Goal: Book appointment/travel/reservation

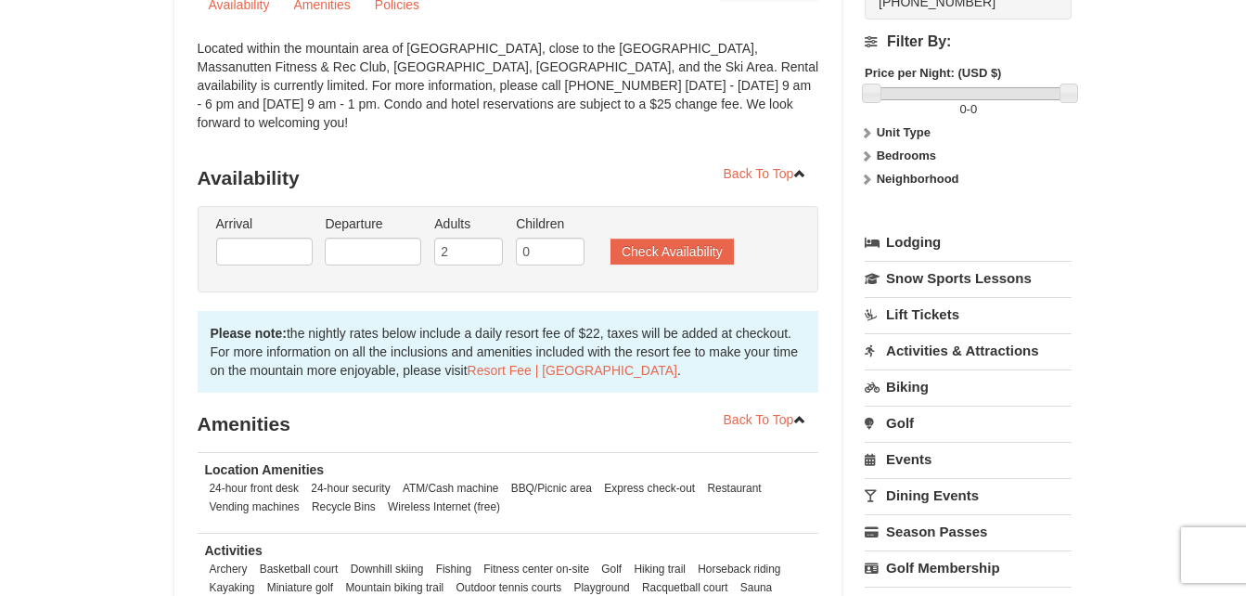
scroll to position [253, 0]
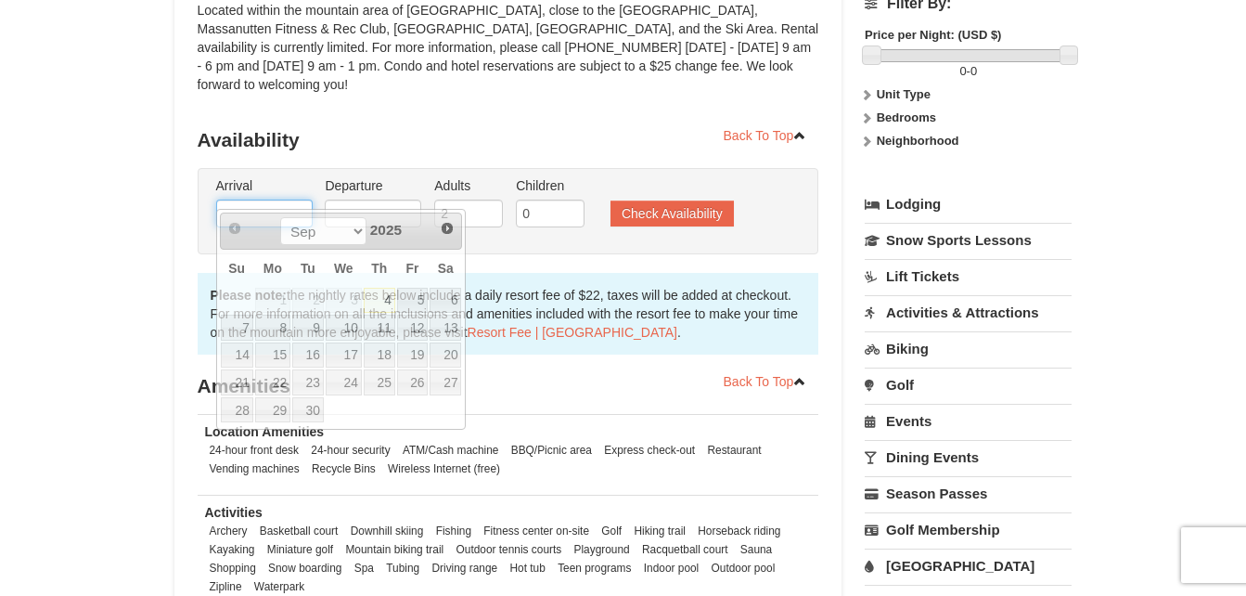
click at [265, 206] on input "text" at bounding box center [264, 214] width 97 height 28
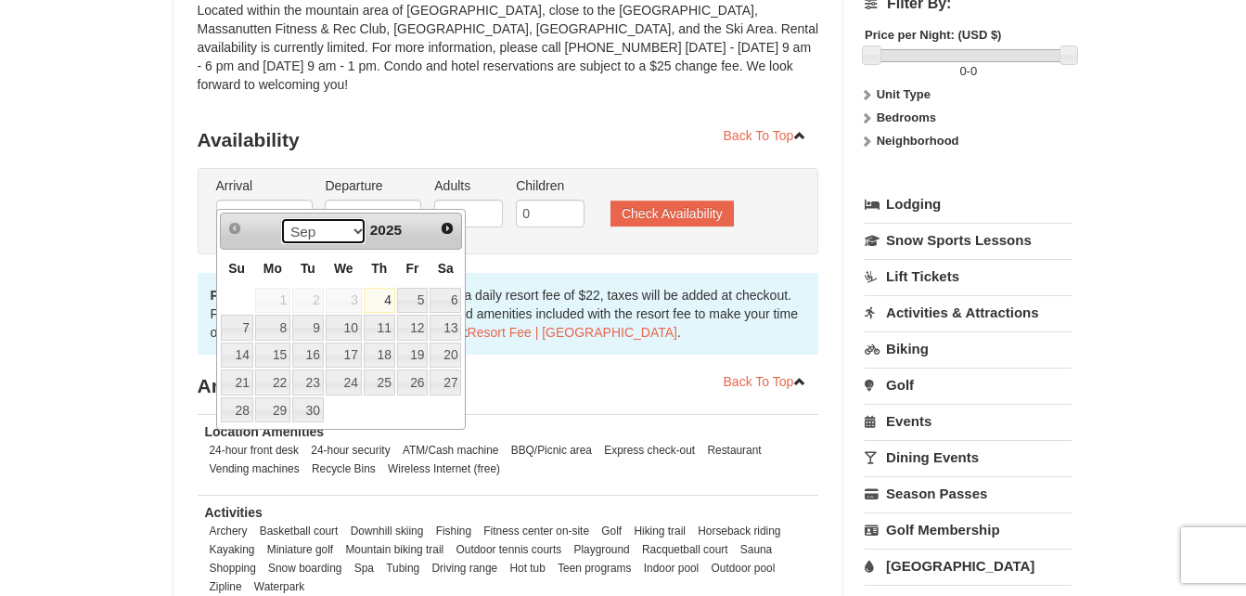
click at [354, 228] on select "Sep Oct Nov Dec" at bounding box center [323, 231] width 86 height 28
click at [448, 230] on span "Next" at bounding box center [447, 228] width 15 height 15
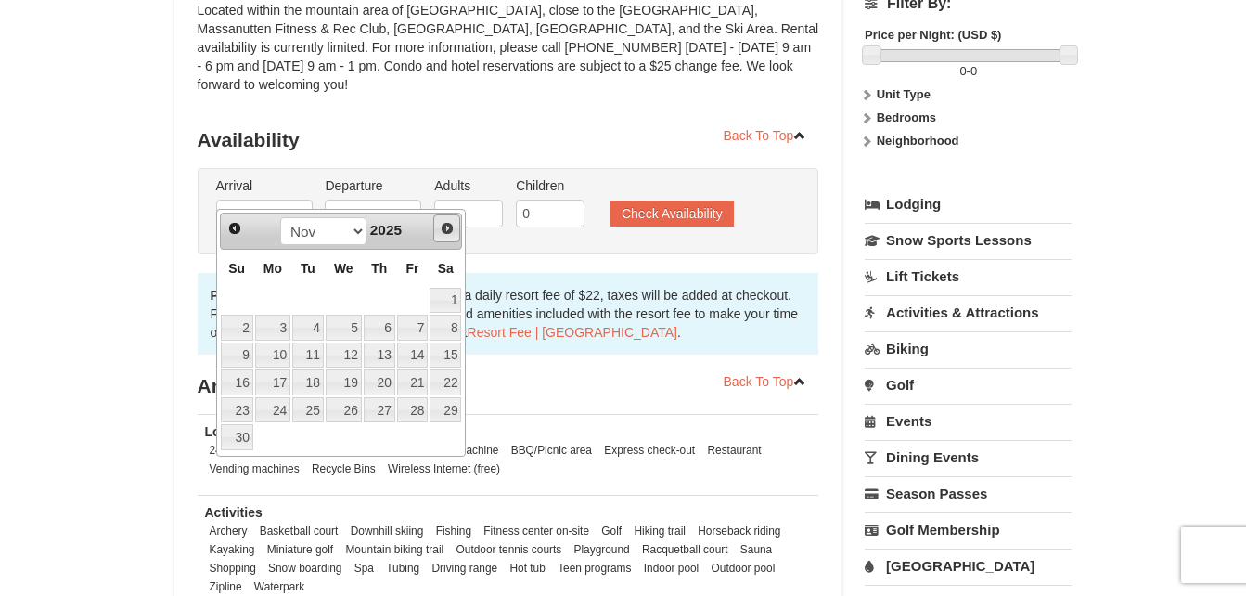
click at [448, 230] on span "Next" at bounding box center [447, 228] width 15 height 15
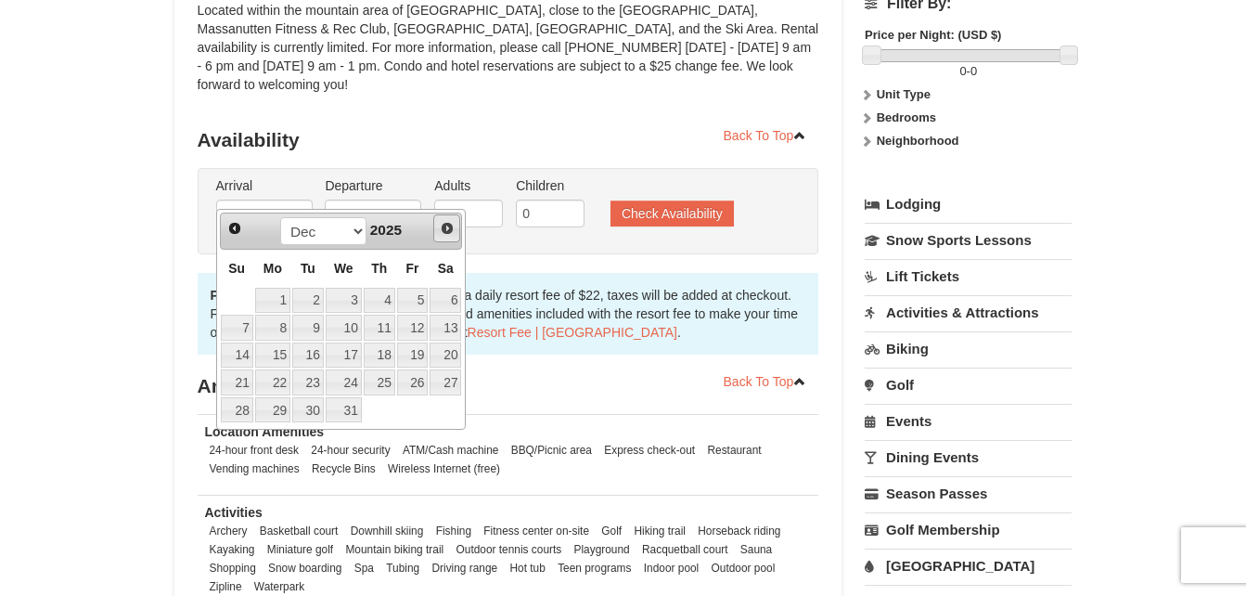
click at [448, 230] on span "Next" at bounding box center [447, 228] width 15 height 15
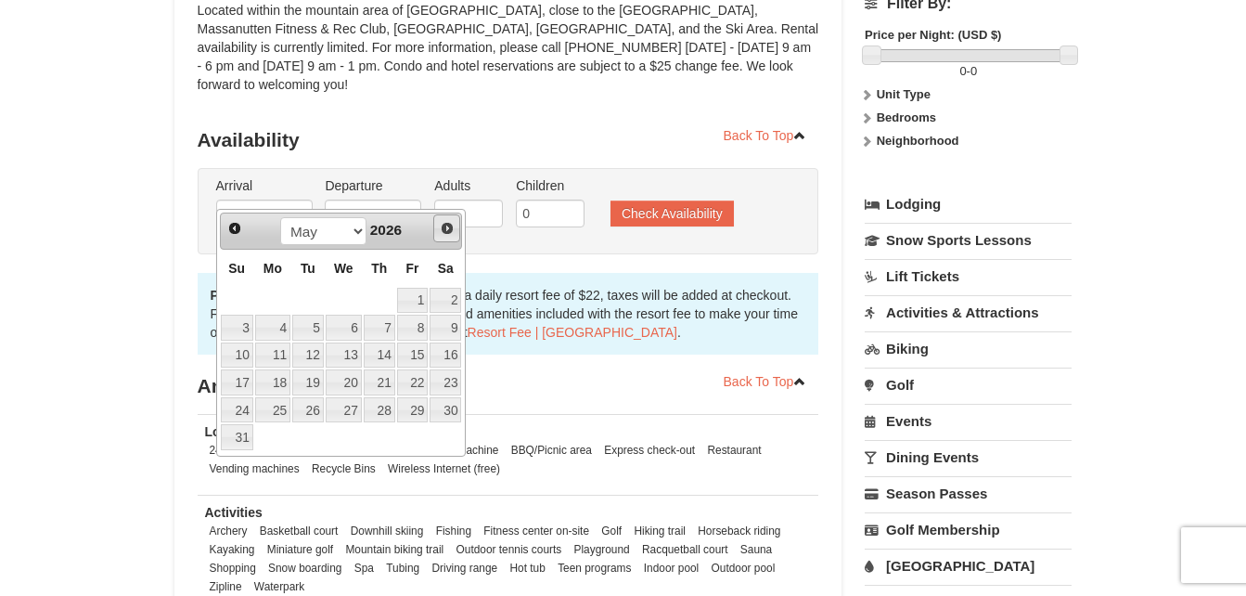
click at [448, 230] on span "Next" at bounding box center [447, 228] width 15 height 15
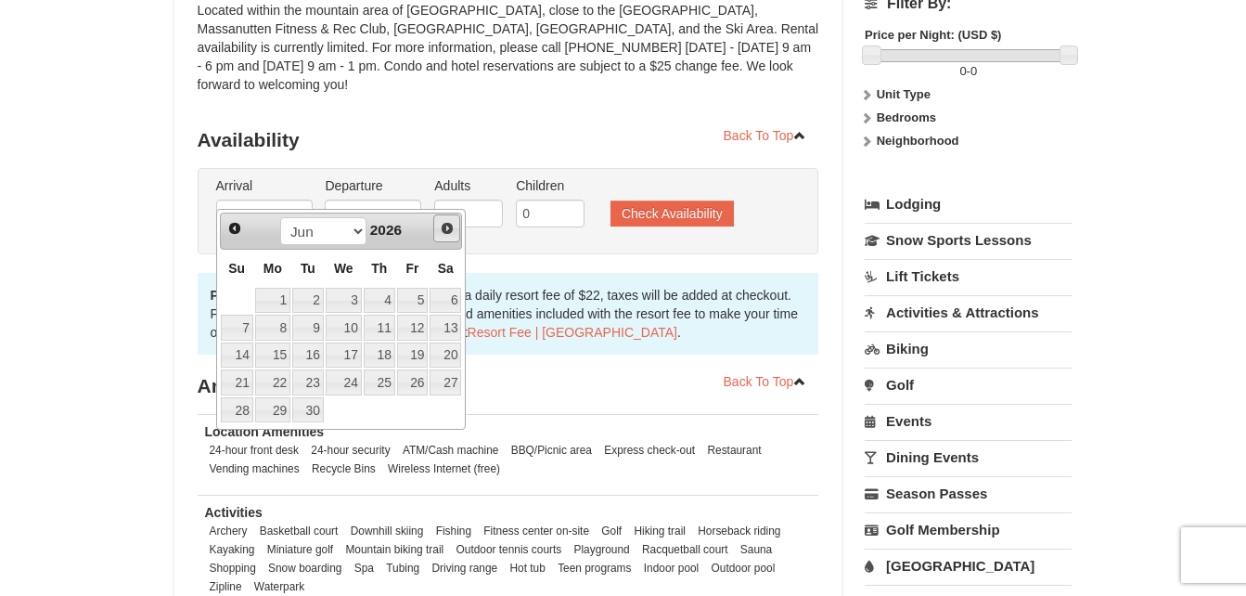
click at [448, 230] on span "Next" at bounding box center [447, 228] width 15 height 15
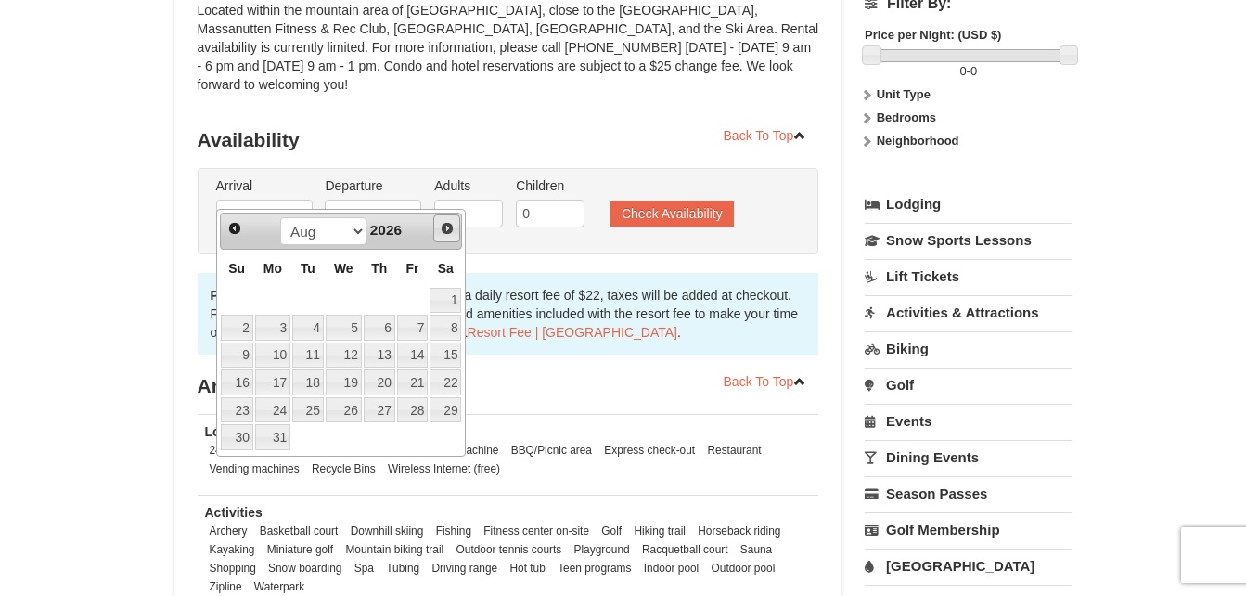
click at [448, 230] on span "Next" at bounding box center [447, 228] width 15 height 15
click at [381, 327] on link "8" at bounding box center [380, 328] width 32 height 26
type input "[DATE]"
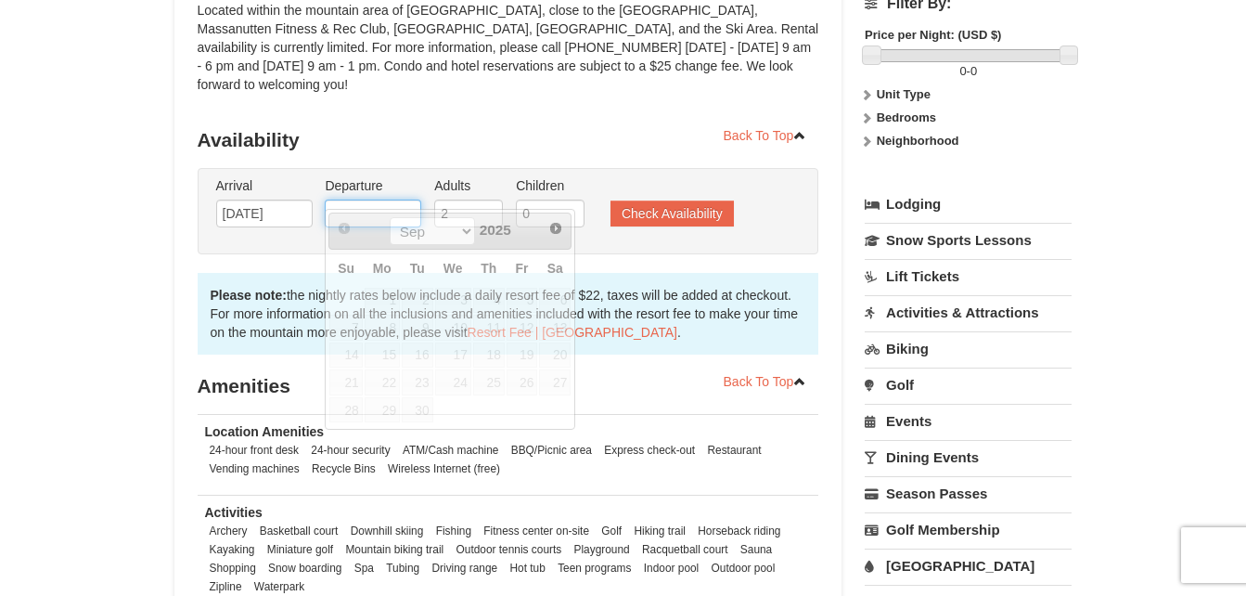
click at [408, 200] on input "text" at bounding box center [373, 214] width 97 height 28
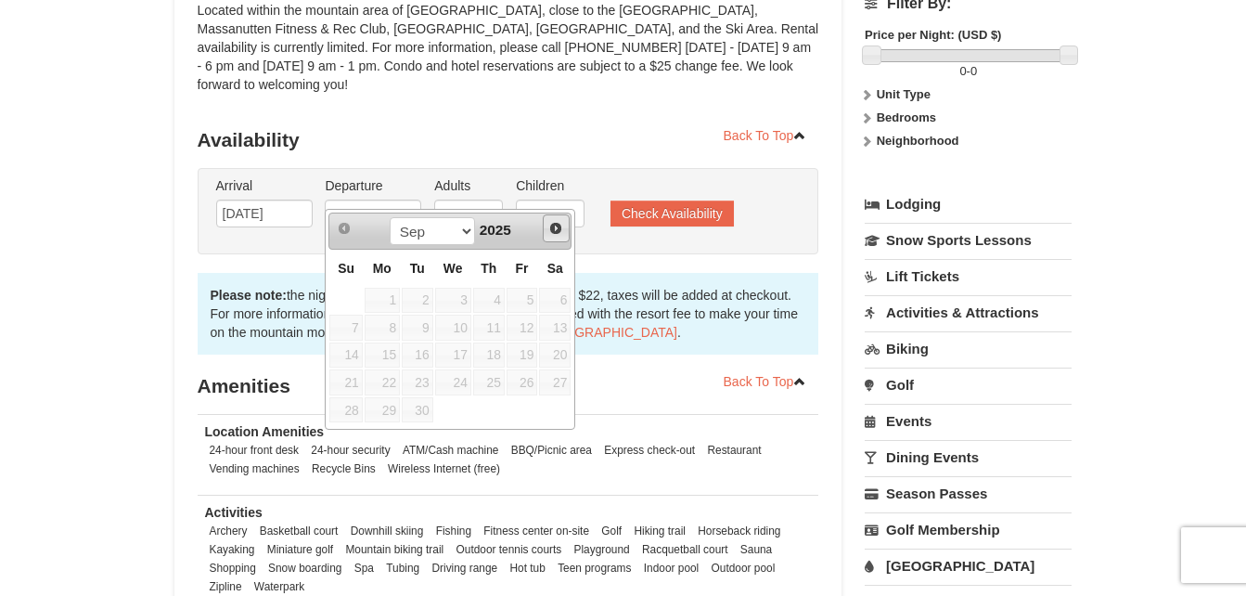
click at [556, 222] on span "Next" at bounding box center [555, 228] width 15 height 15
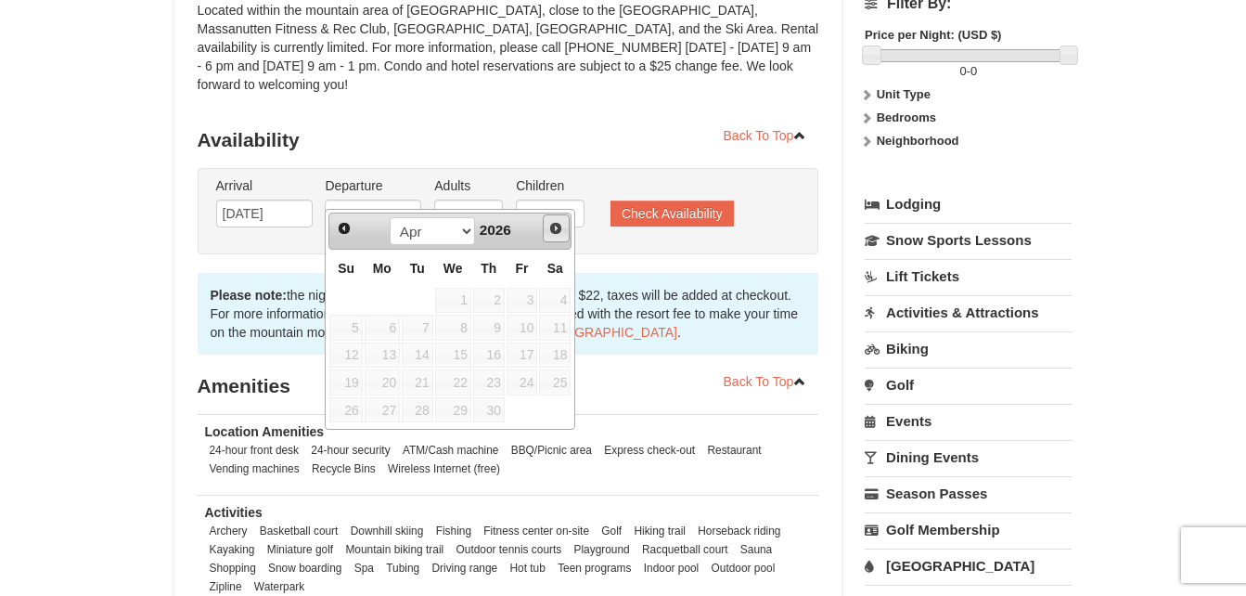
click at [556, 222] on span "Next" at bounding box center [555, 228] width 15 height 15
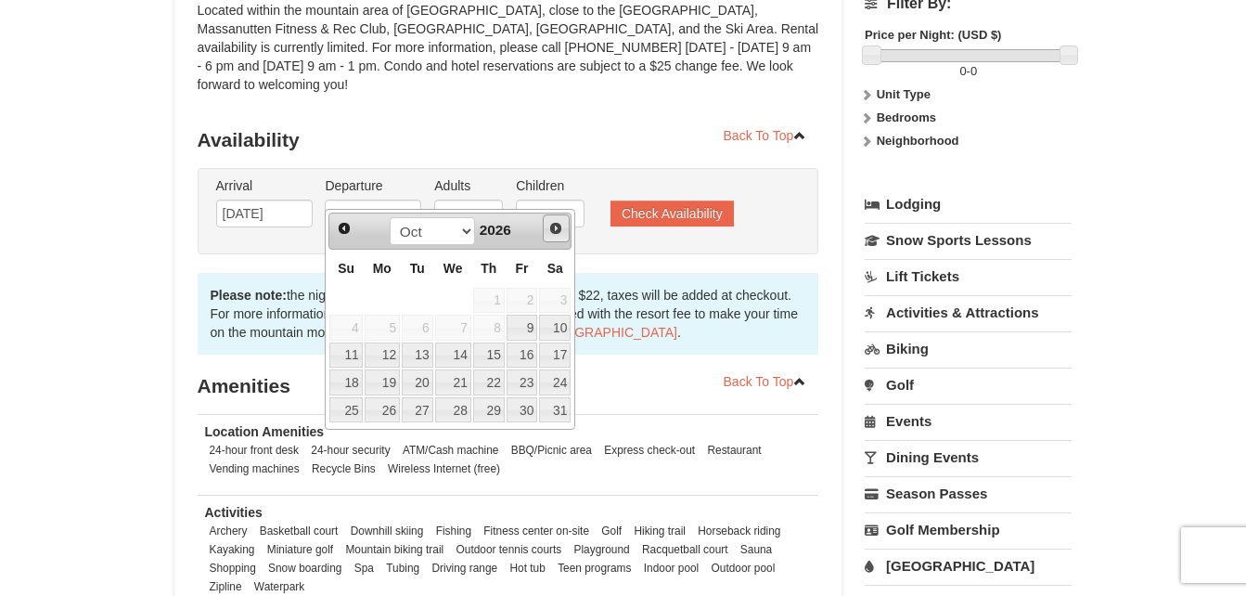
click at [556, 222] on span "Next" at bounding box center [555, 228] width 15 height 15
click at [341, 225] on span "Prev" at bounding box center [344, 228] width 15 height 15
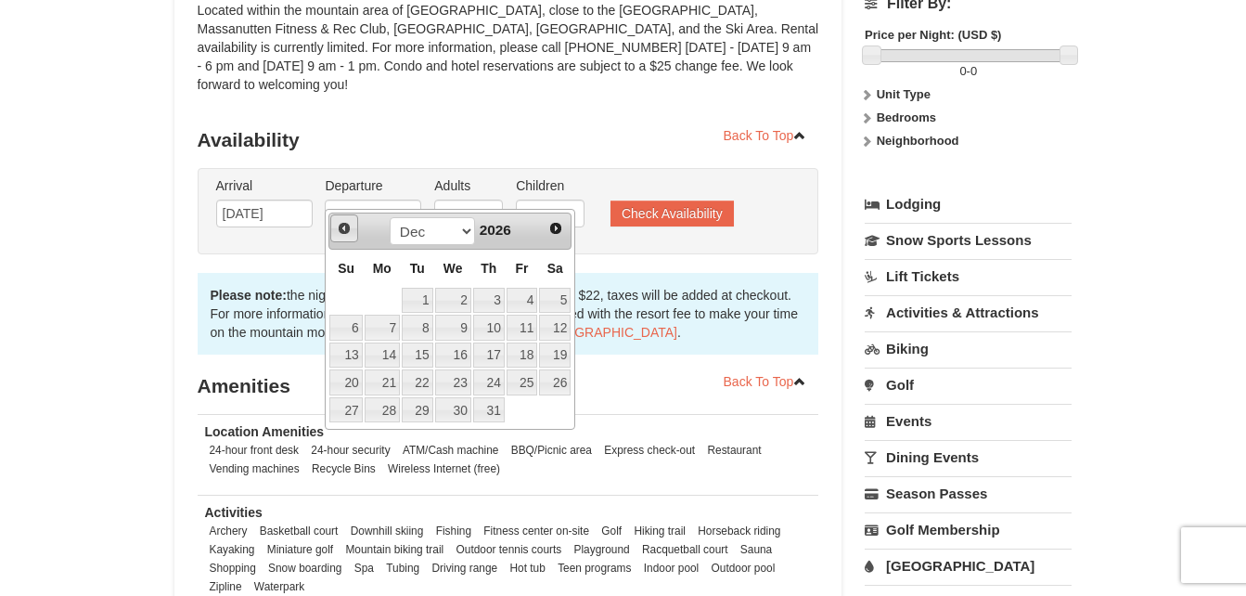
click at [341, 225] on span "Prev" at bounding box center [344, 228] width 15 height 15
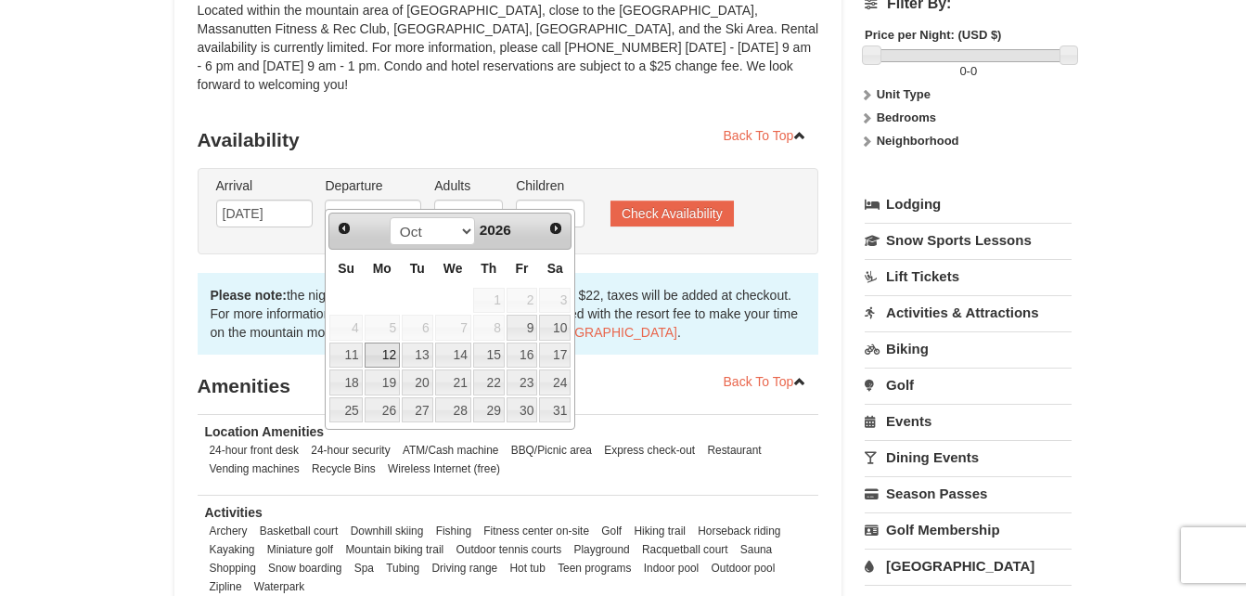
click at [384, 355] on link "12" at bounding box center [382, 355] width 35 height 26
type input "[DATE]"
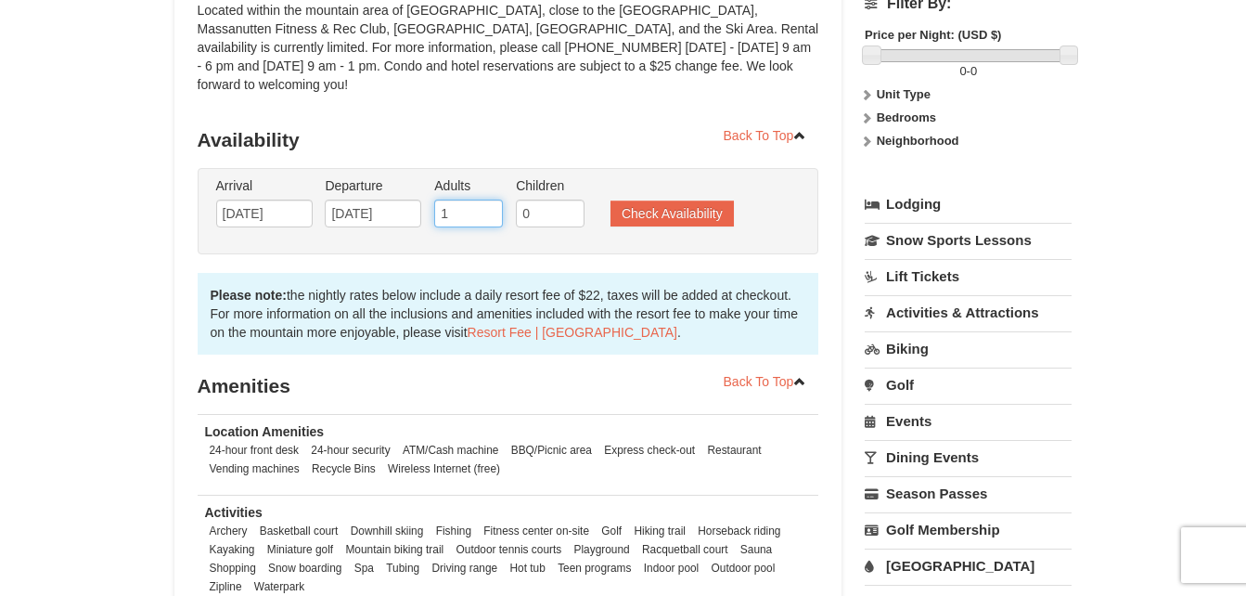
click at [485, 200] on input "1" at bounding box center [468, 214] width 69 height 28
click at [490, 200] on input "2" at bounding box center [468, 214] width 69 height 28
click at [490, 200] on input "4" at bounding box center [468, 214] width 69 height 28
click at [490, 200] on input "5" at bounding box center [468, 214] width 69 height 28
click at [490, 200] on input "6" at bounding box center [468, 214] width 69 height 28
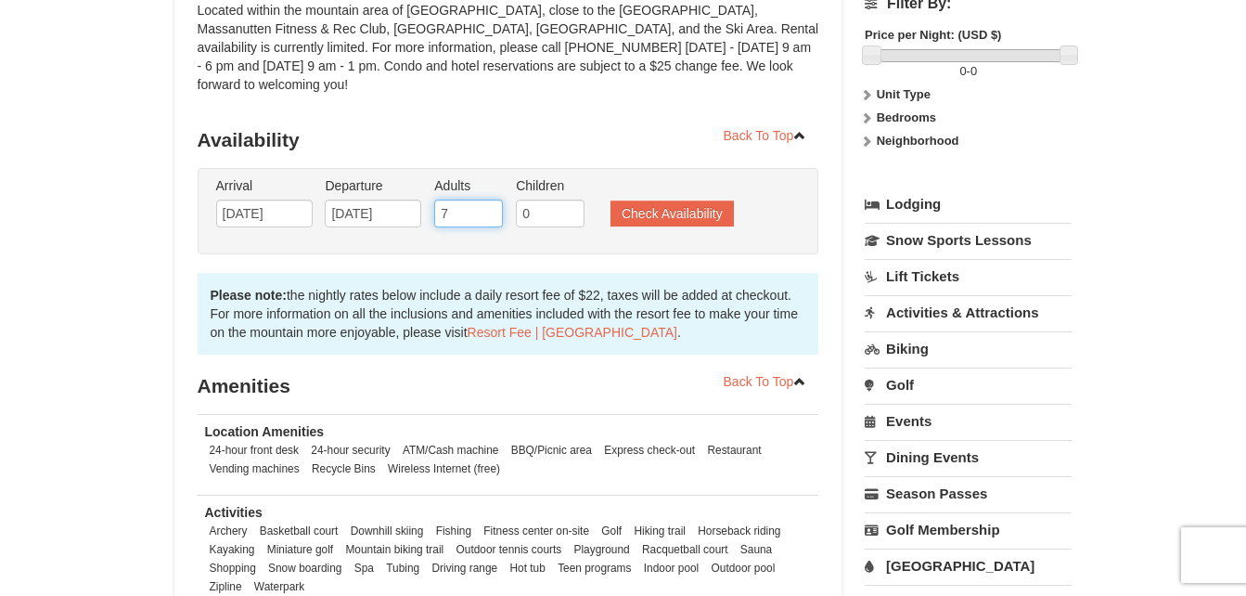
click at [490, 200] on input "7" at bounding box center [468, 214] width 69 height 28
click at [490, 200] on input "8" at bounding box center [468, 214] width 69 height 28
click at [490, 200] on input "9" at bounding box center [468, 214] width 69 height 28
type input "10"
click at [490, 200] on input "10" at bounding box center [468, 214] width 69 height 28
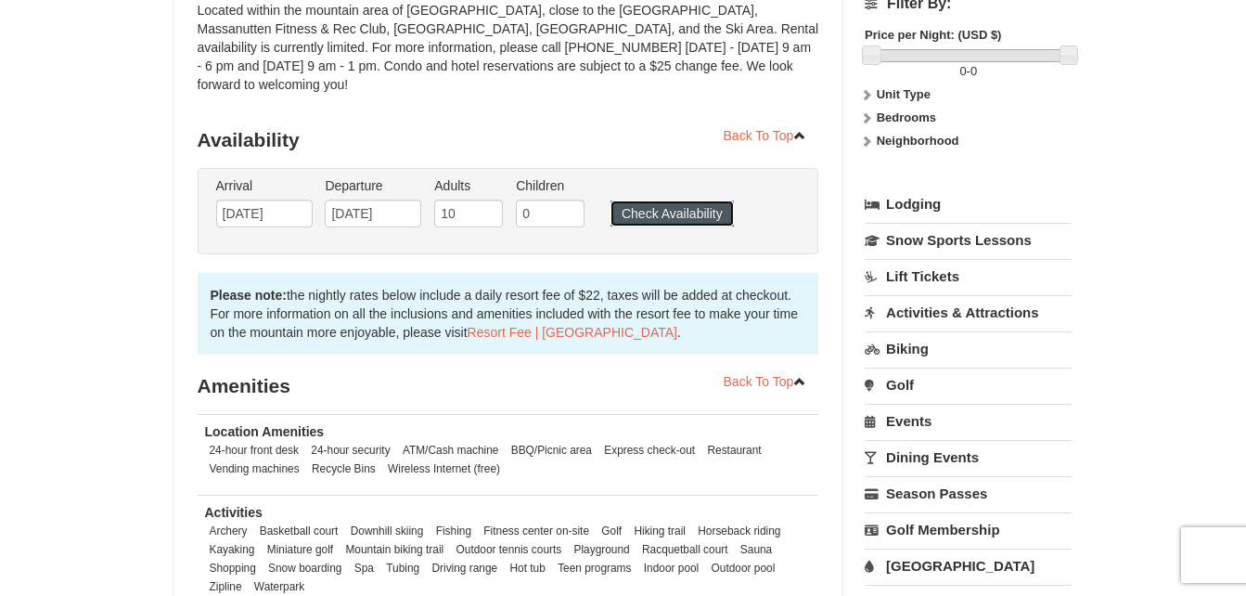
click at [661, 200] on button "Check Availability" at bounding box center [672, 213] width 123 height 26
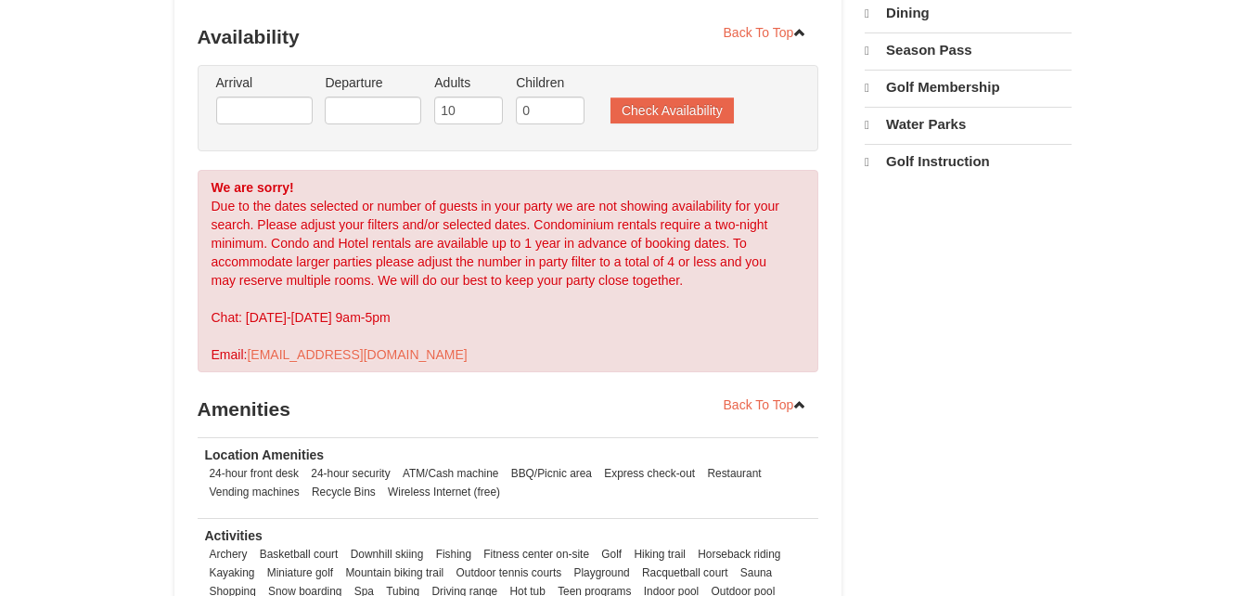
select select "9"
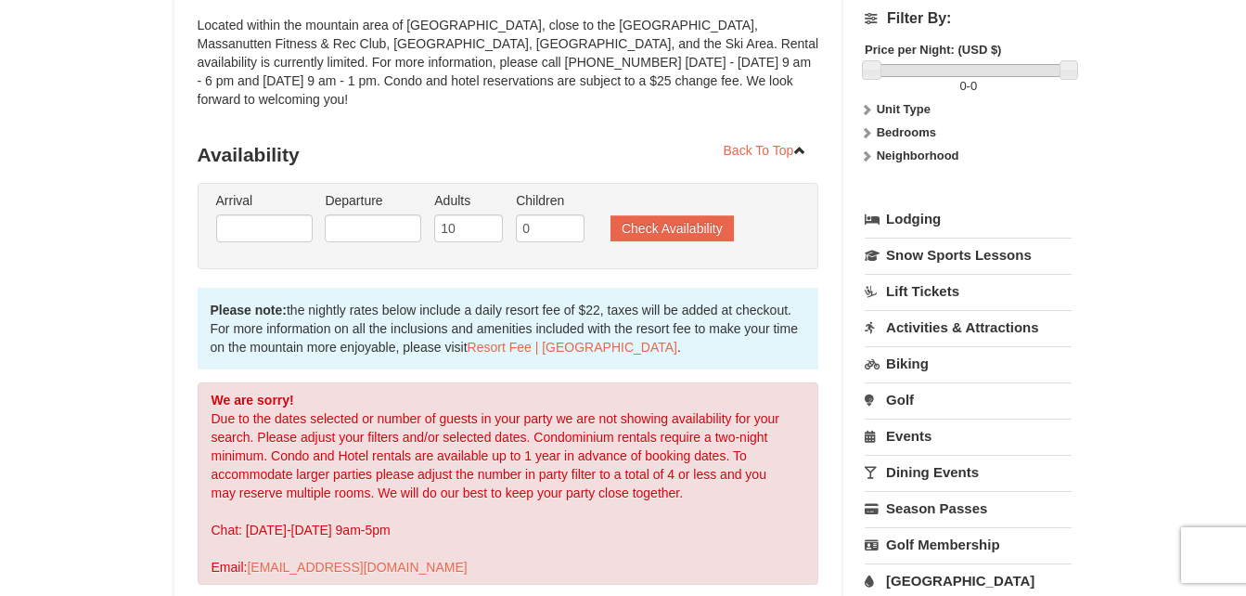
scroll to position [238, 0]
click at [249, 215] on input "text" at bounding box center [264, 229] width 97 height 28
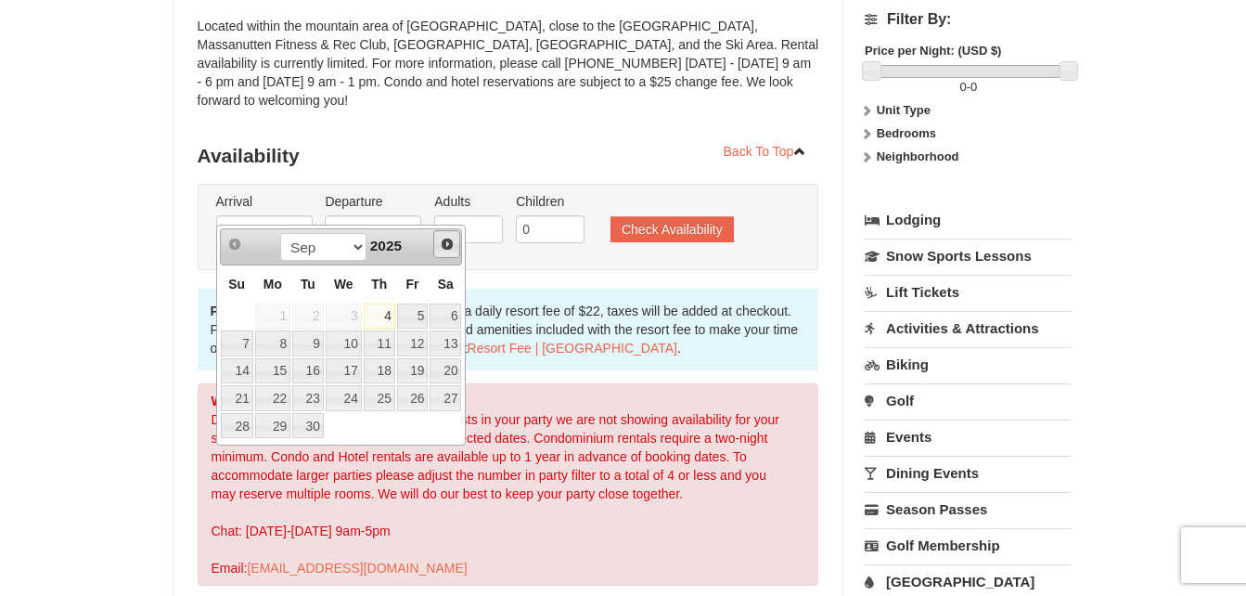
click at [454, 241] on span "Next" at bounding box center [447, 244] width 15 height 15
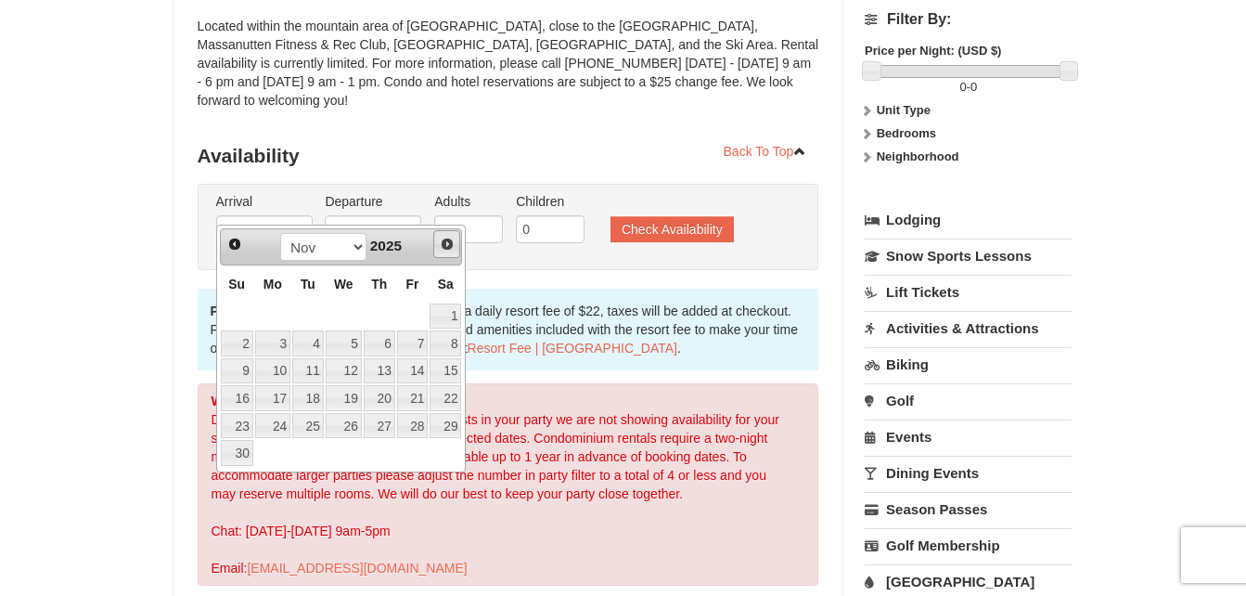
click at [454, 241] on span "Next" at bounding box center [447, 244] width 15 height 15
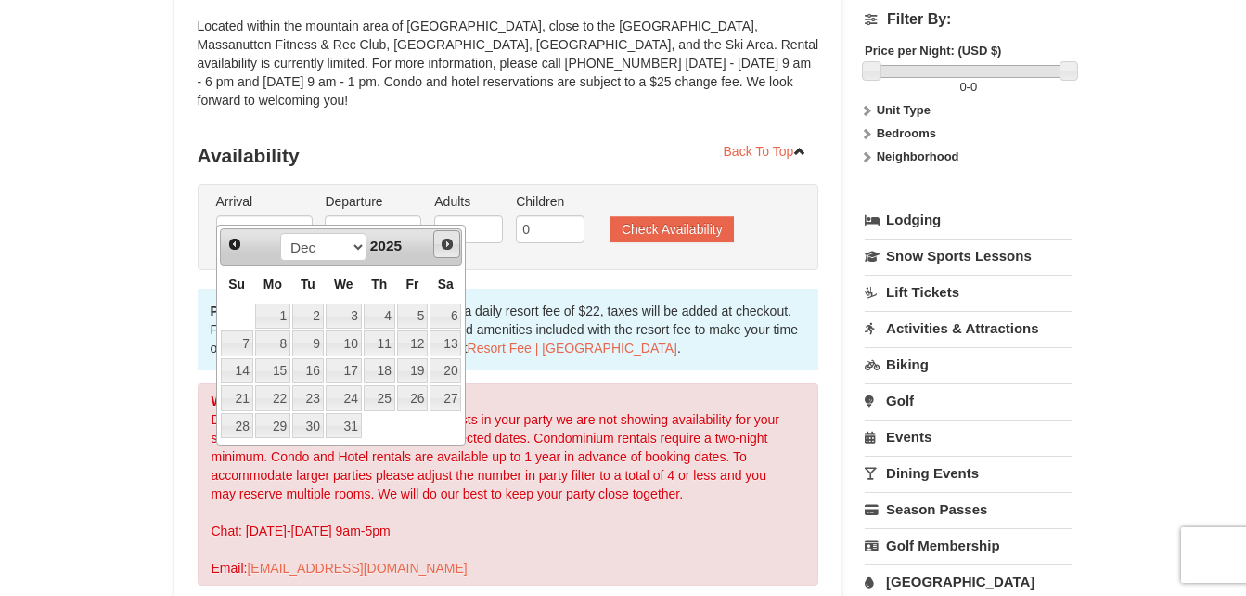
click at [454, 241] on span "Next" at bounding box center [447, 244] width 15 height 15
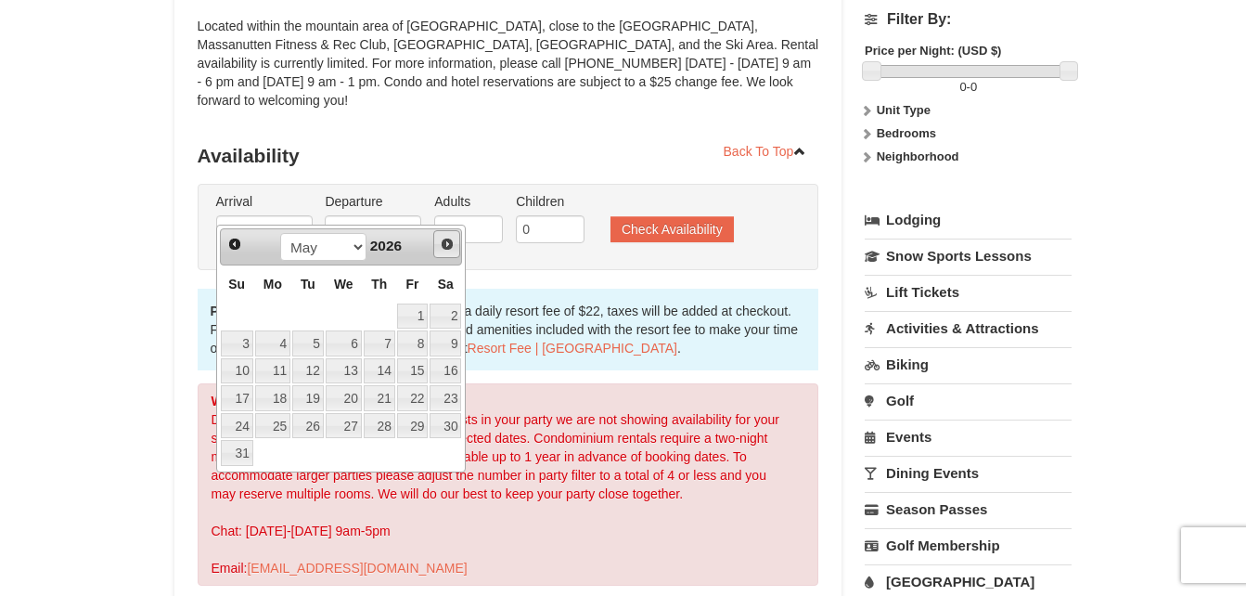
click at [454, 241] on span "Next" at bounding box center [447, 244] width 15 height 15
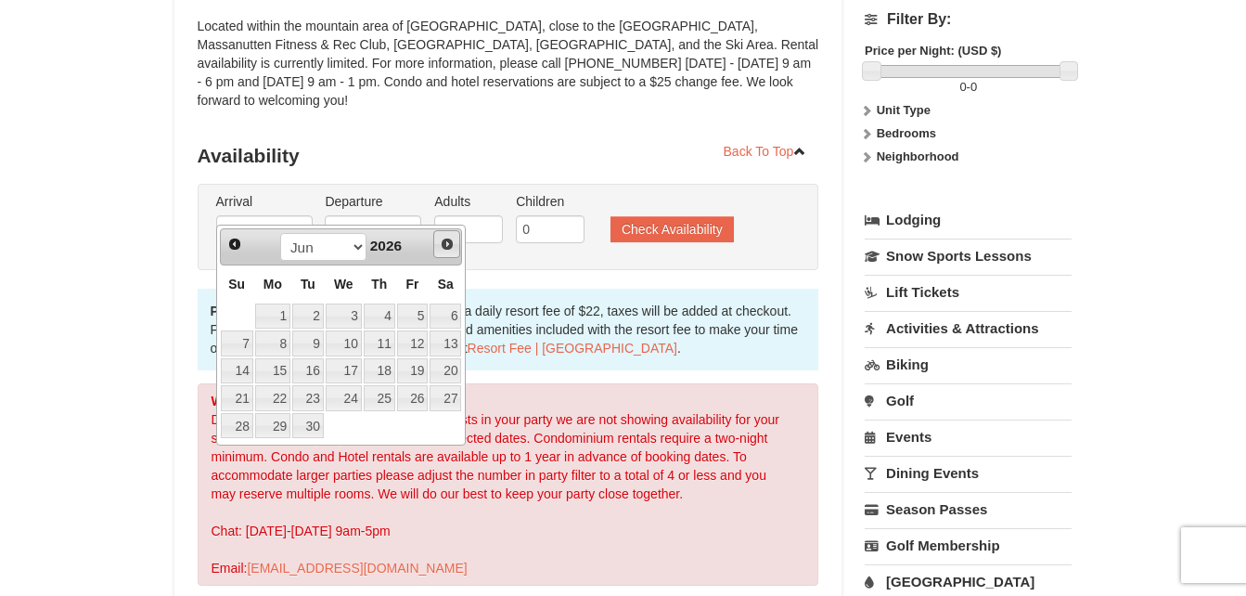
click at [454, 241] on span "Next" at bounding box center [447, 244] width 15 height 15
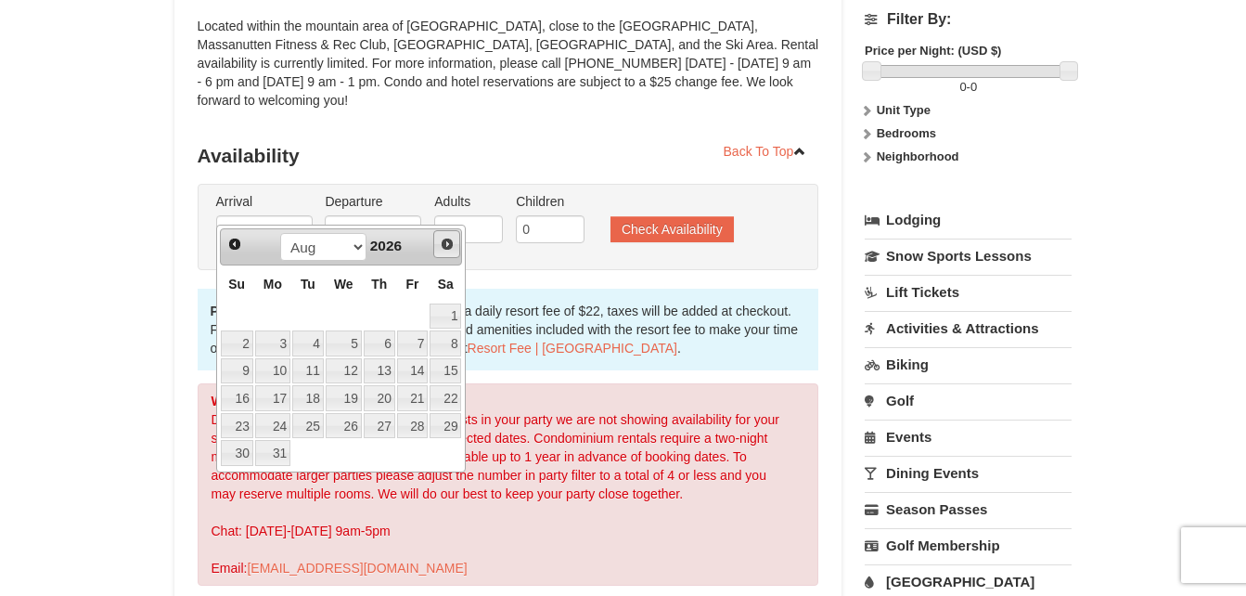
click at [454, 241] on span "Next" at bounding box center [447, 244] width 15 height 15
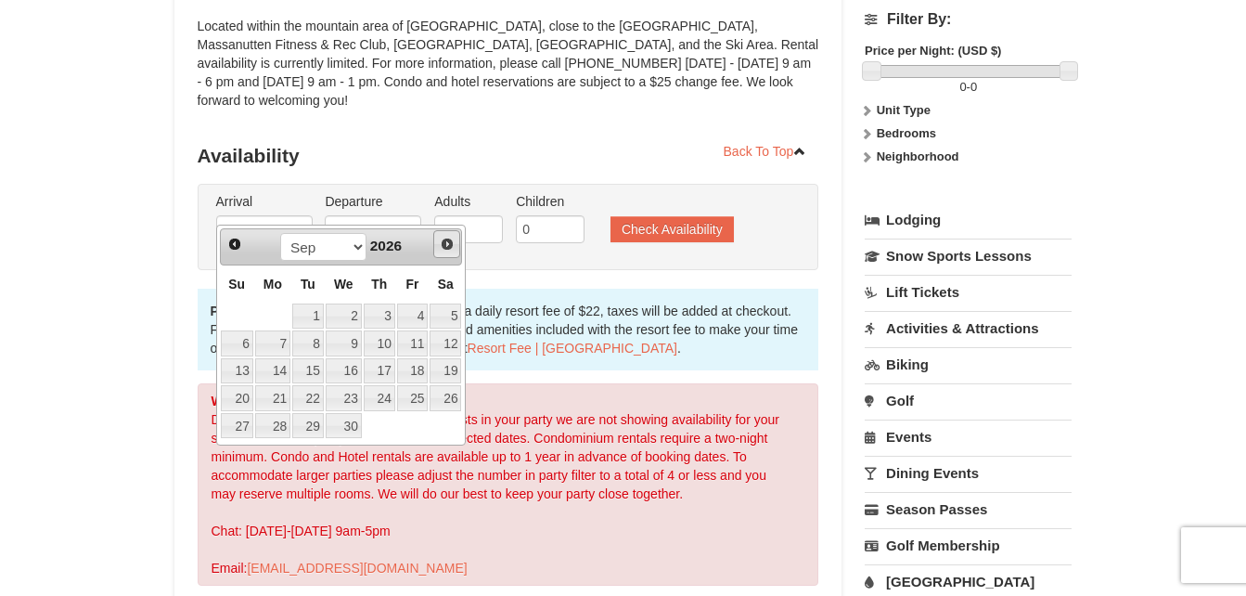
click at [454, 241] on span "Next" at bounding box center [447, 244] width 15 height 15
click at [384, 345] on link "8" at bounding box center [380, 343] width 32 height 26
type input "[DATE]"
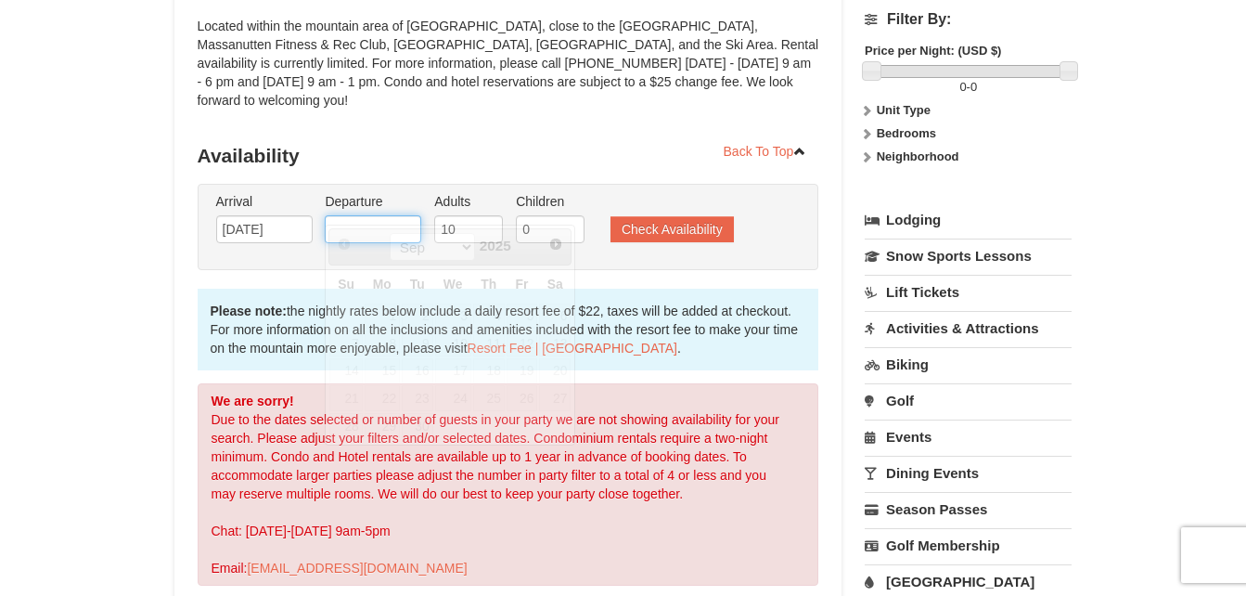
click at [375, 215] on input "text" at bounding box center [373, 229] width 97 height 28
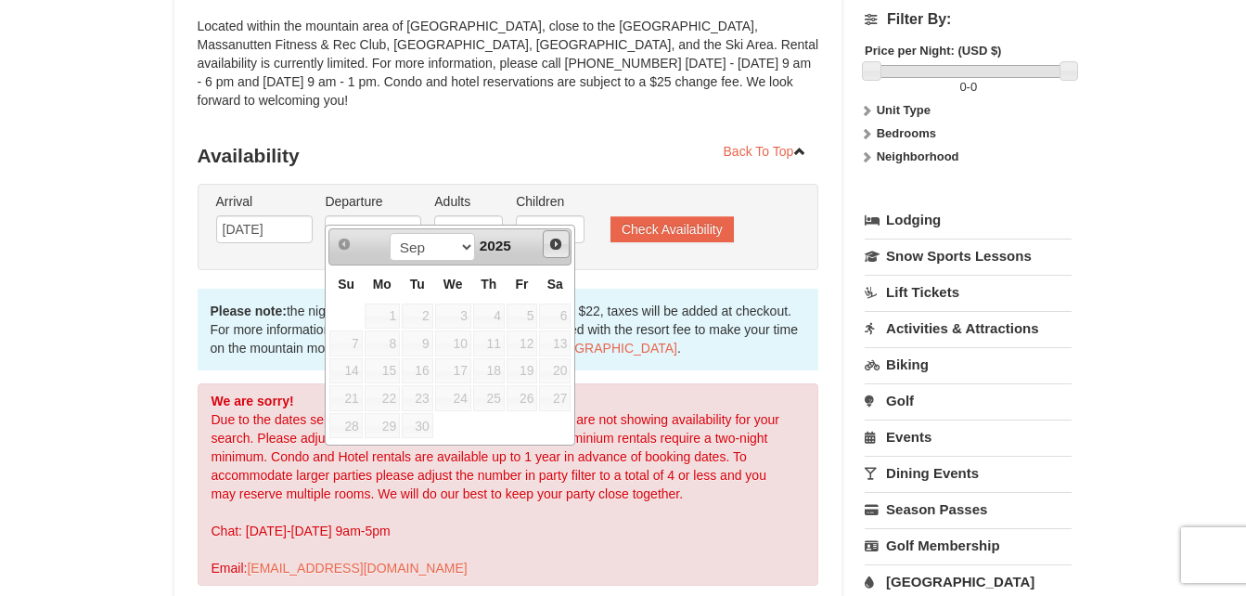
click at [558, 242] on span "Next" at bounding box center [555, 244] width 15 height 15
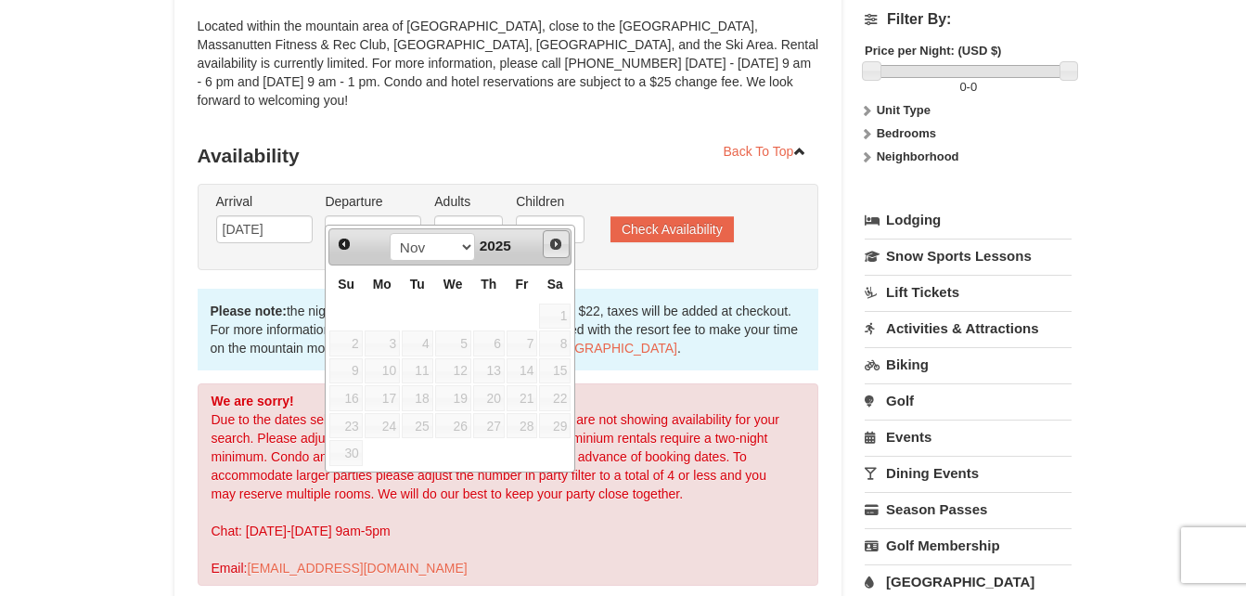
click at [558, 242] on span "Next" at bounding box center [555, 244] width 15 height 15
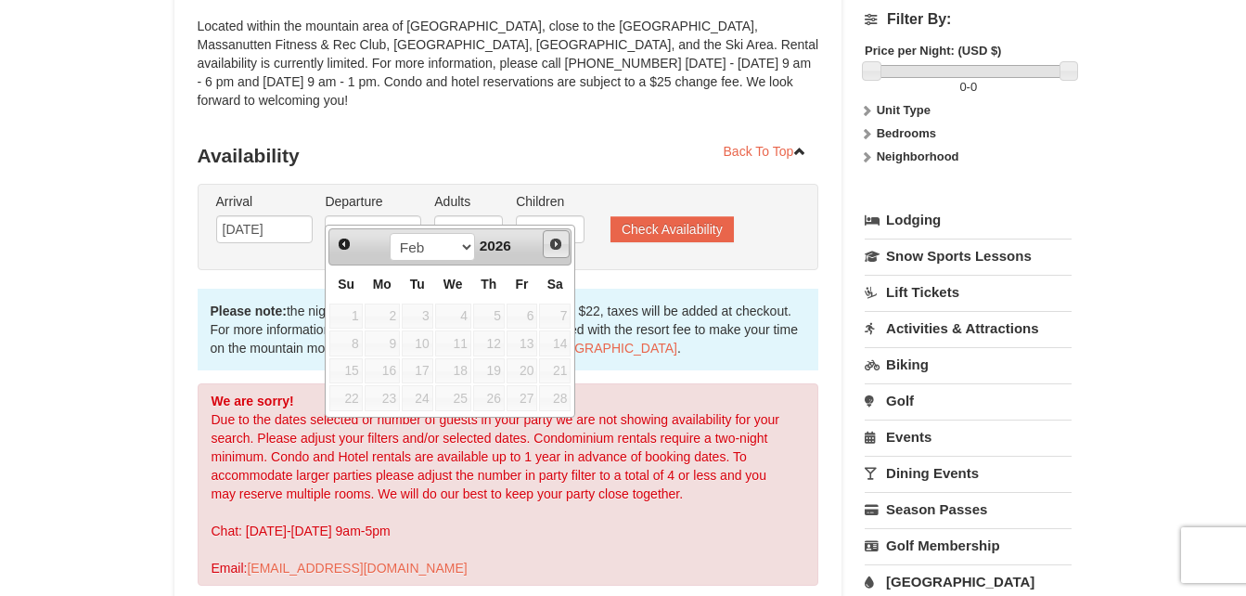
click at [558, 242] on span "Next" at bounding box center [555, 244] width 15 height 15
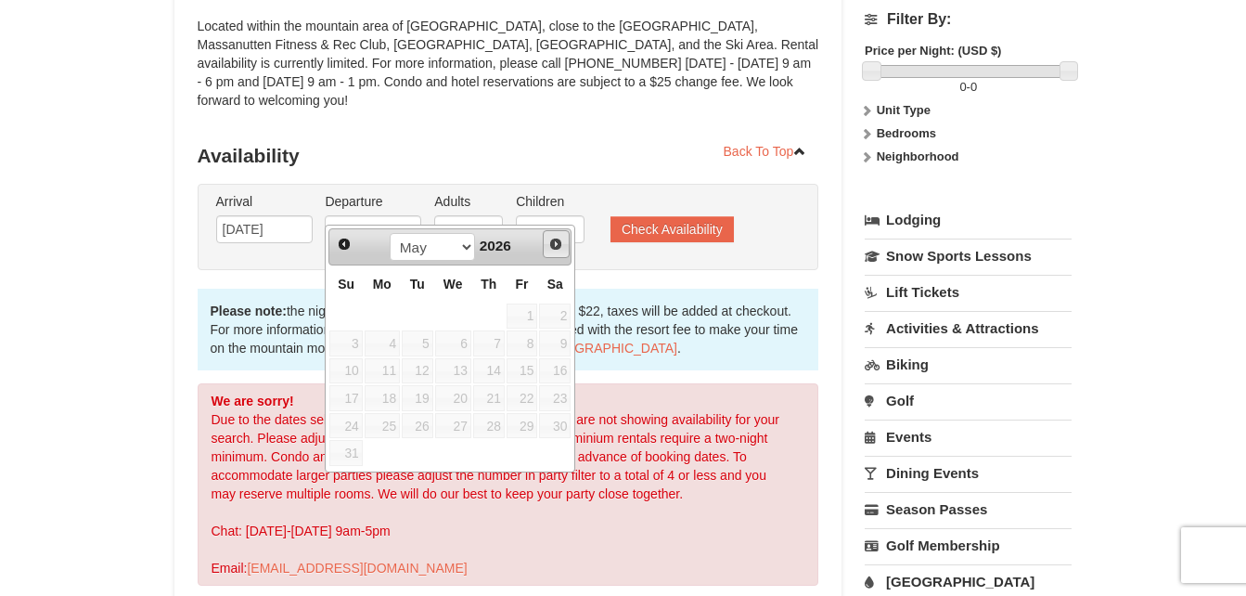
click at [558, 242] on span "Next" at bounding box center [555, 244] width 15 height 15
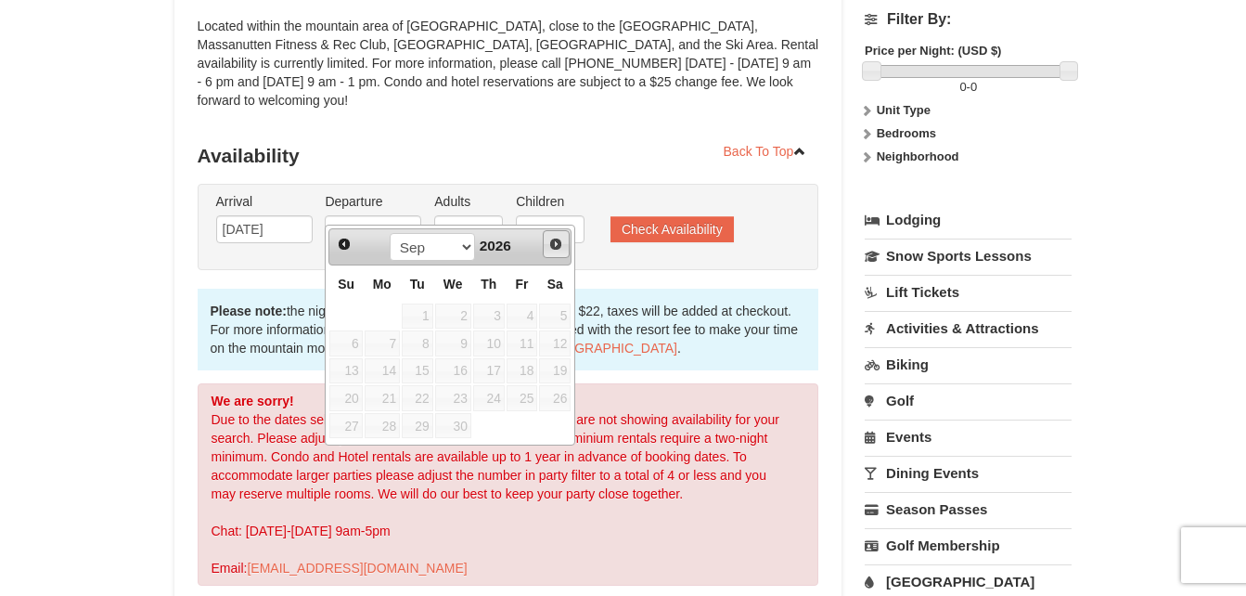
click at [558, 242] on span "Next" at bounding box center [555, 244] width 15 height 15
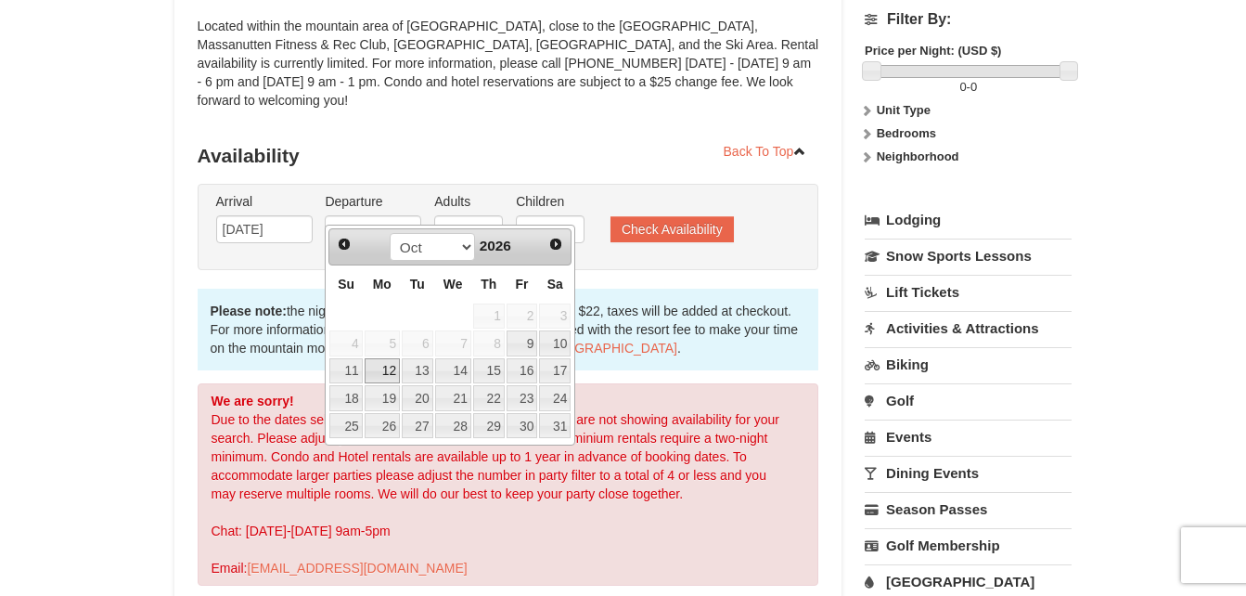
click at [380, 364] on link "12" at bounding box center [382, 371] width 35 height 26
type input "[DATE]"
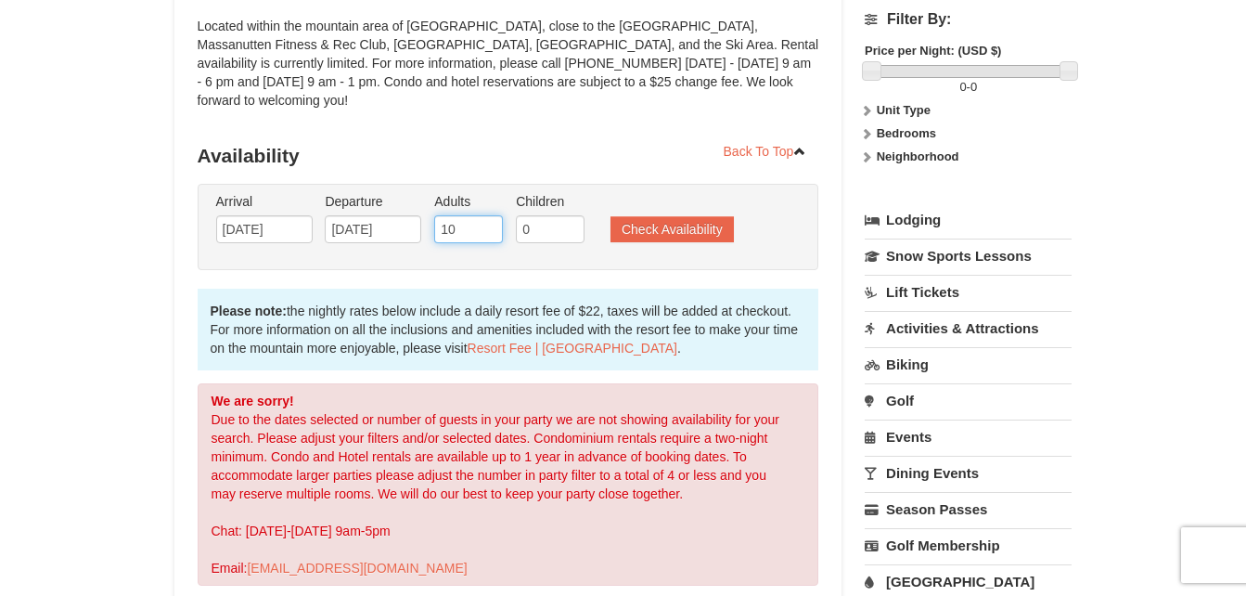
click at [463, 215] on input "10" at bounding box center [468, 229] width 69 height 28
click at [488, 218] on input "7" at bounding box center [468, 229] width 69 height 28
click at [488, 218] on input "6" at bounding box center [468, 229] width 69 height 28
click at [488, 218] on input "4" at bounding box center [468, 229] width 69 height 28
click at [488, 218] on input "3" at bounding box center [468, 229] width 69 height 28
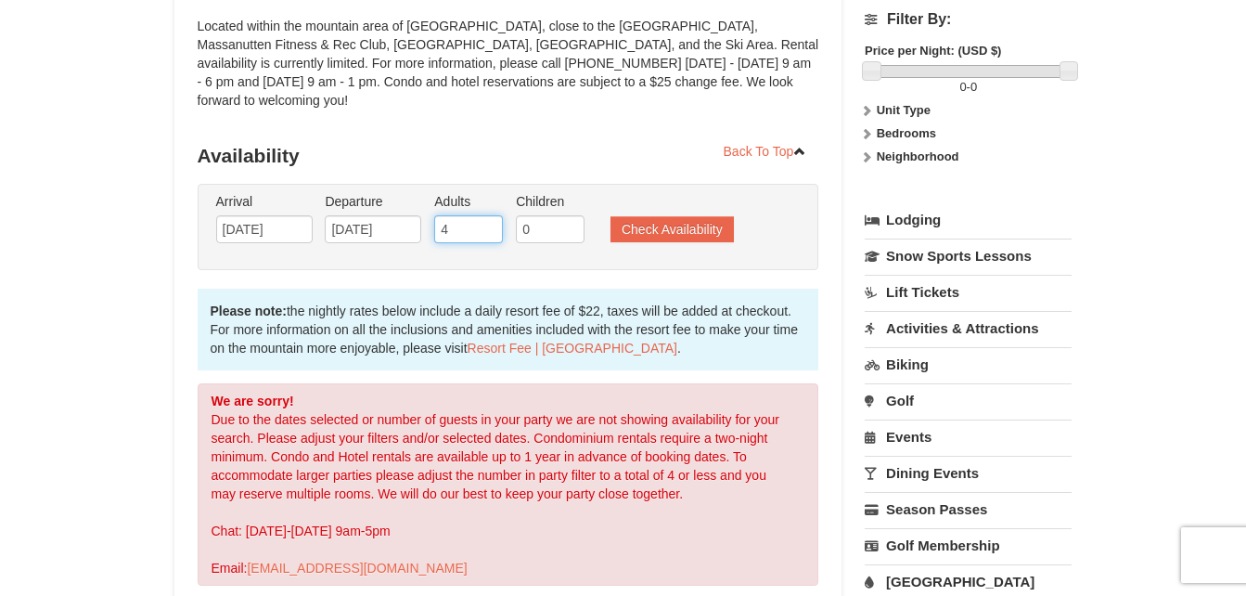
click at [488, 215] on input "4" at bounding box center [468, 229] width 69 height 28
click at [488, 215] on input "5" at bounding box center [468, 229] width 69 height 28
type input "6"
click at [488, 215] on input "6" at bounding box center [468, 229] width 69 height 28
click at [655, 216] on button "Check Availability" at bounding box center [672, 229] width 123 height 26
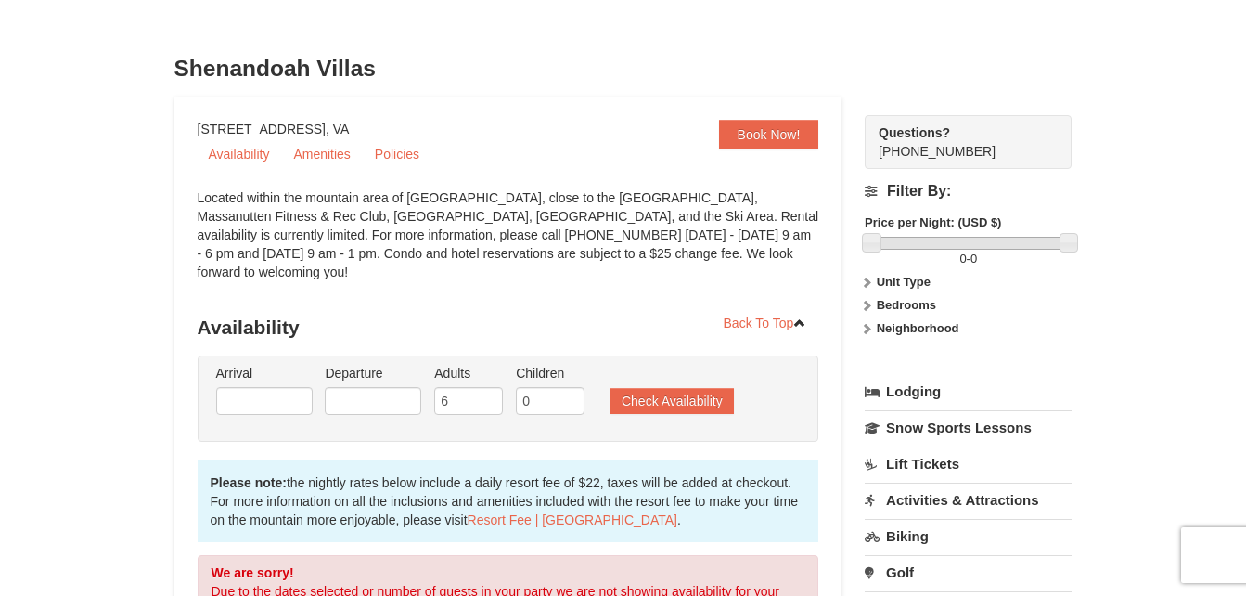
scroll to position [78, 0]
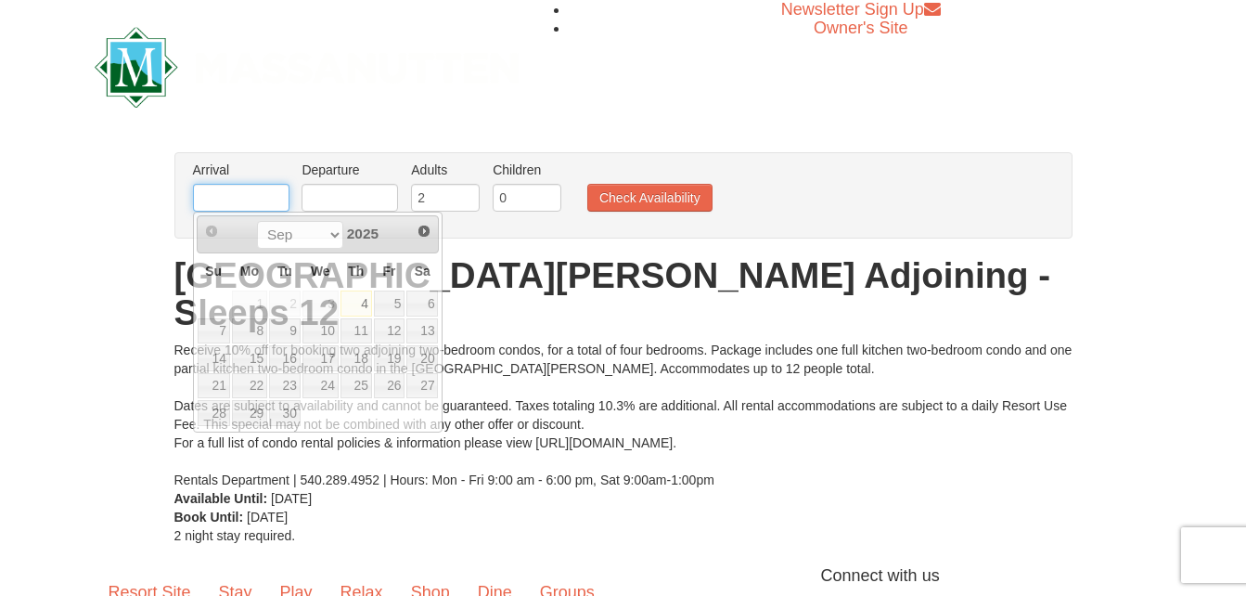
click at [234, 193] on input "text" at bounding box center [241, 198] width 97 height 28
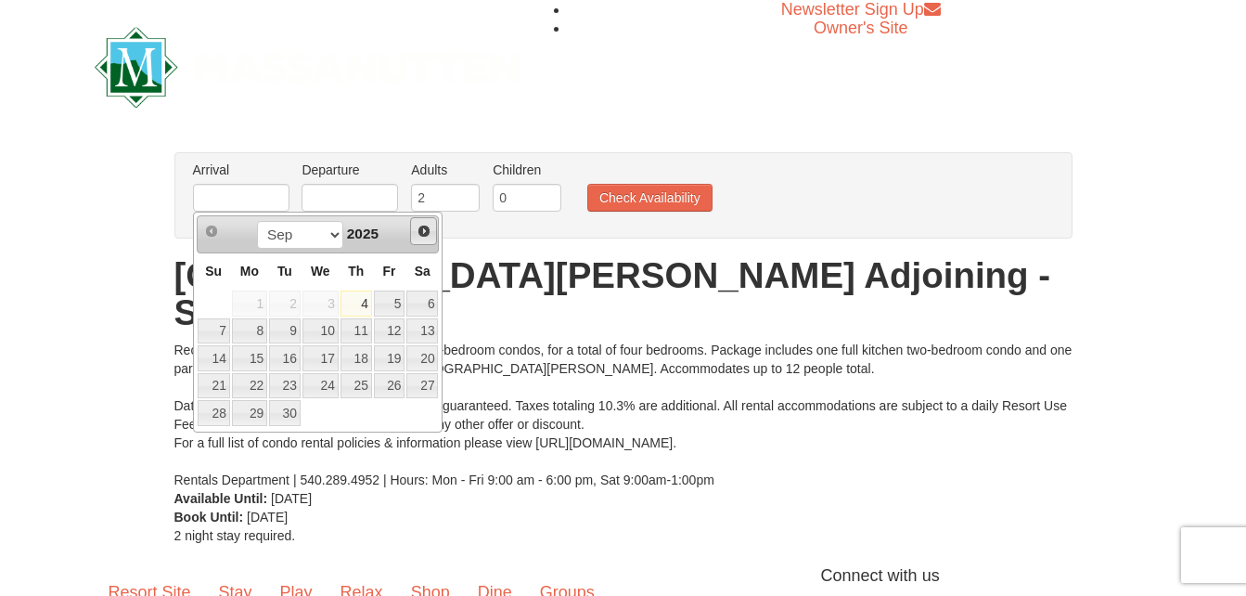
click at [420, 225] on span "Next" at bounding box center [424, 231] width 15 height 15
drag, startPoint x: 420, startPoint y: 225, endPoint x: 220, endPoint y: 120, distance: 226.6
click at [420, 225] on span "Next" at bounding box center [424, 231] width 15 height 15
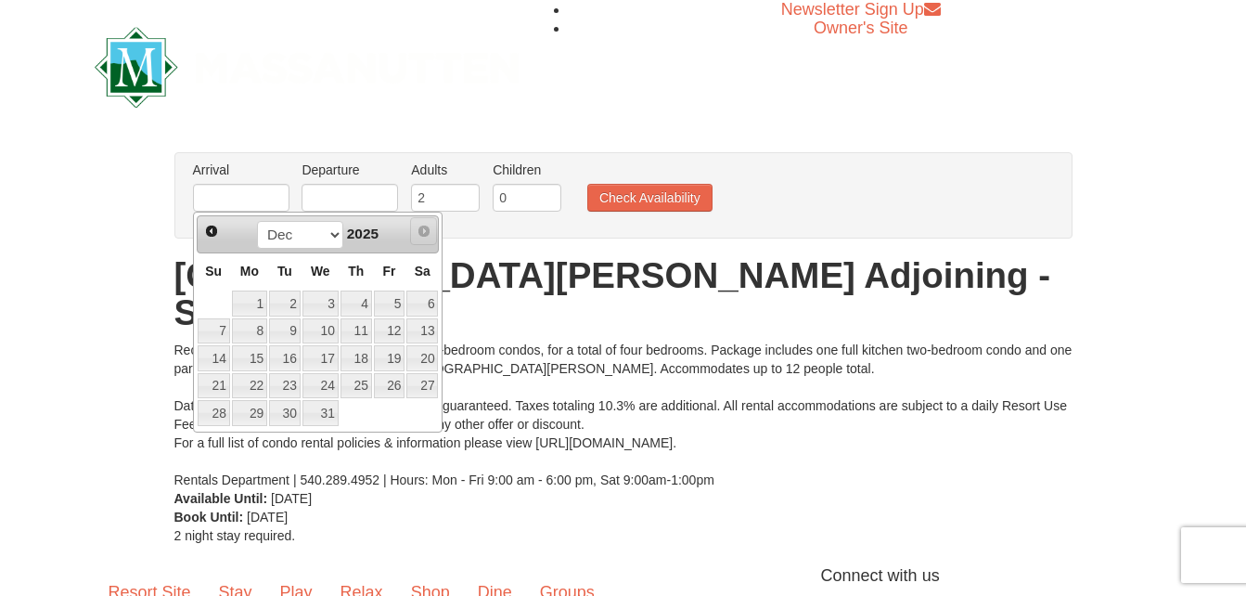
click at [420, 225] on span "Next" at bounding box center [424, 231] width 15 height 15
click at [420, 229] on span "Next" at bounding box center [424, 231] width 15 height 15
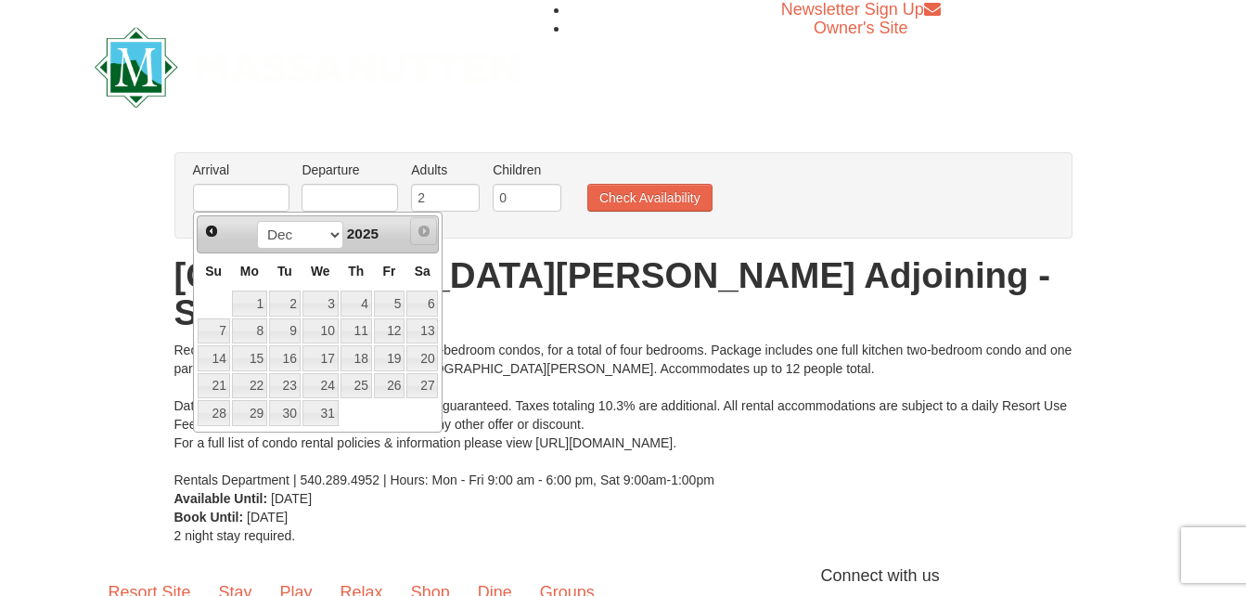
click at [420, 229] on span "Next" at bounding box center [424, 231] width 15 height 15
click at [423, 225] on span "Next" at bounding box center [424, 231] width 15 height 15
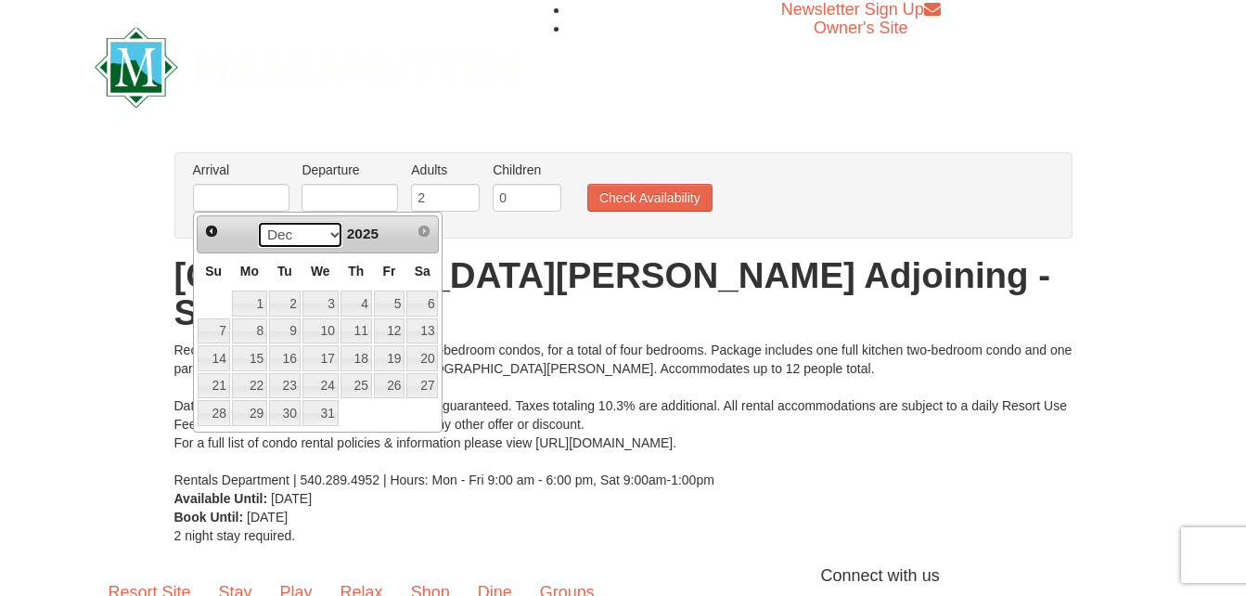
click at [327, 230] on select "Sep Oct Nov Dec" at bounding box center [300, 235] width 86 height 28
click at [421, 230] on span "Next" at bounding box center [424, 231] width 15 height 15
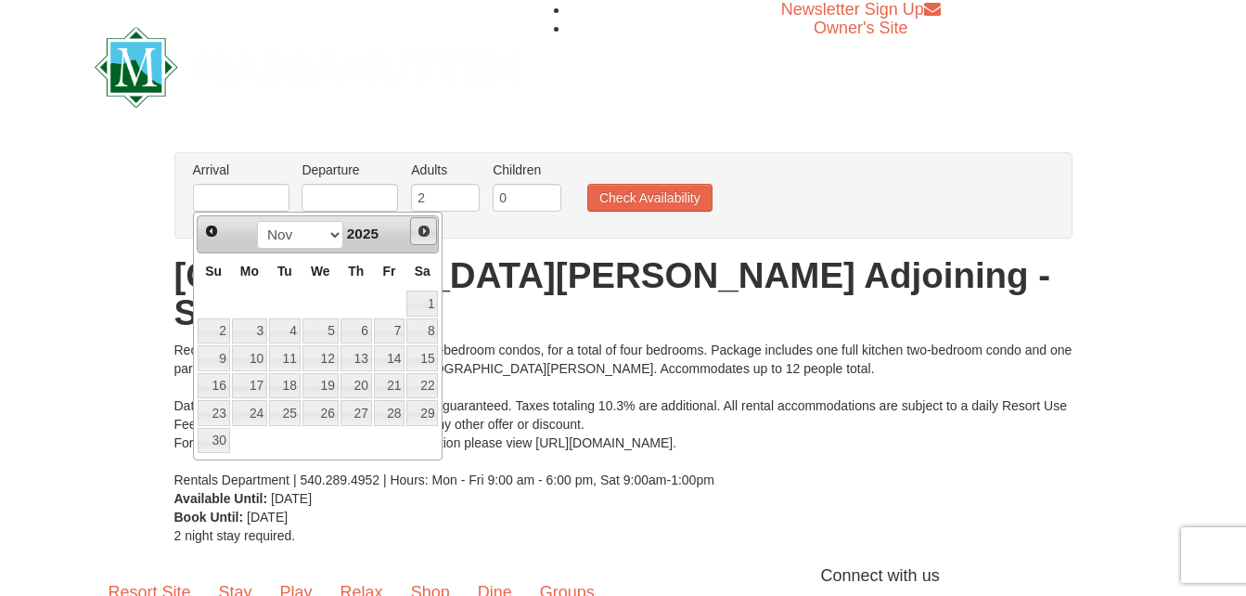
click at [421, 230] on span "Next" at bounding box center [424, 231] width 15 height 15
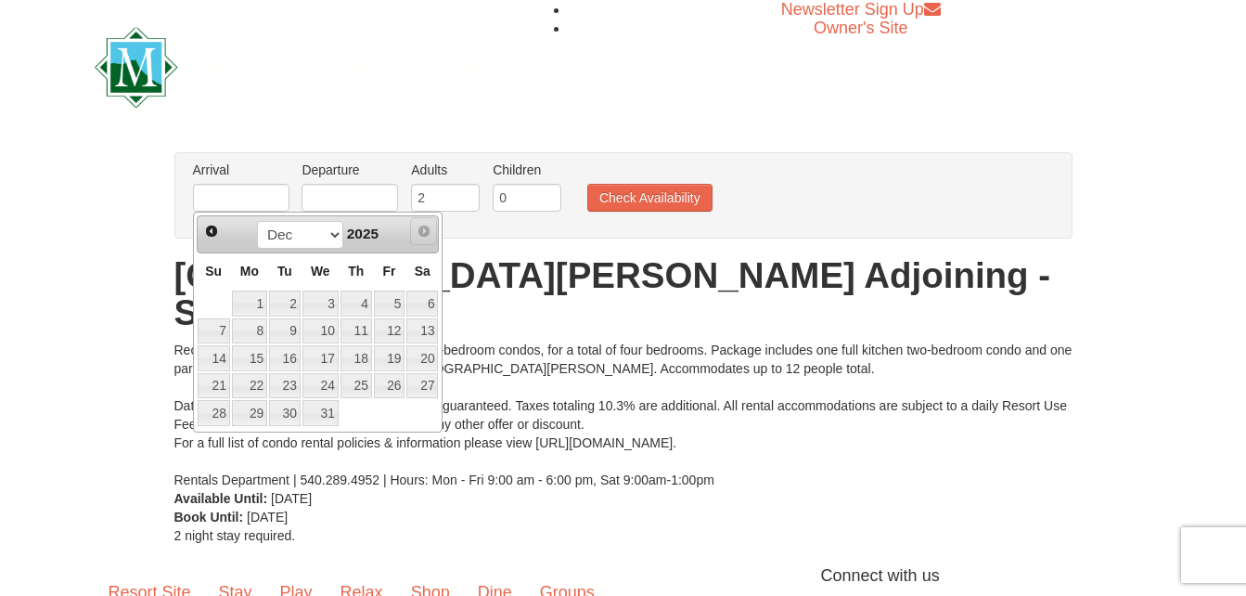
click at [421, 230] on span "Next" at bounding box center [424, 231] width 15 height 15
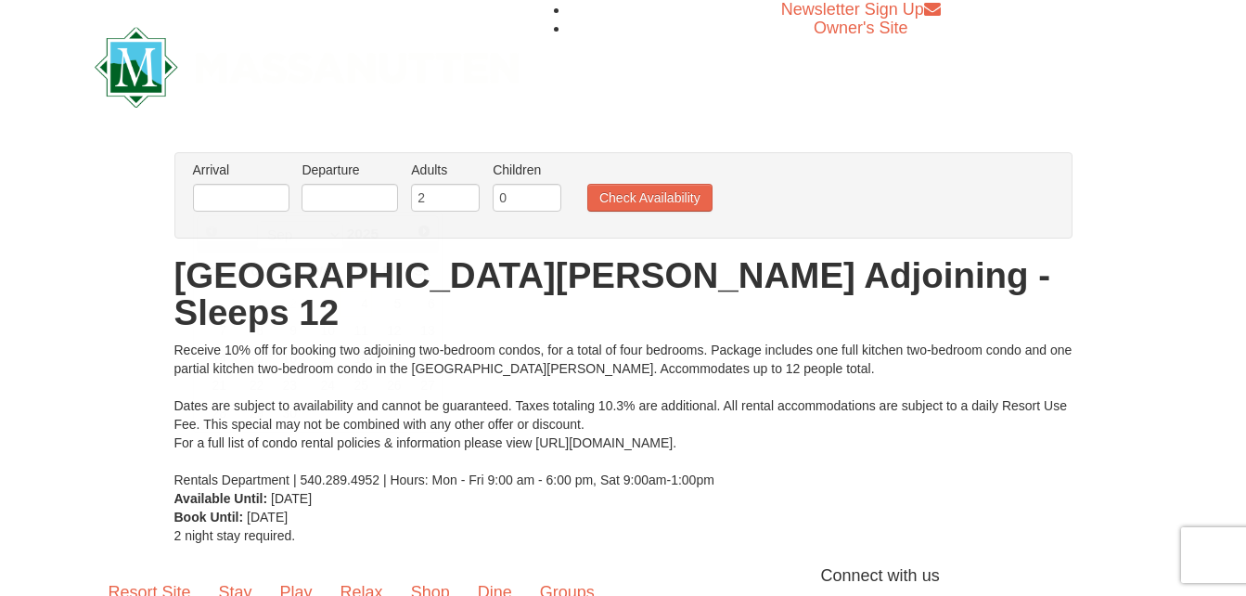
click at [737, 245] on div "From: To: Adults: 2 Children: 0 Change Arrival Please format dates MM/DD/YYYY P…" at bounding box center [623, 348] width 898 height 393
